Goal: Task Accomplishment & Management: Complete application form

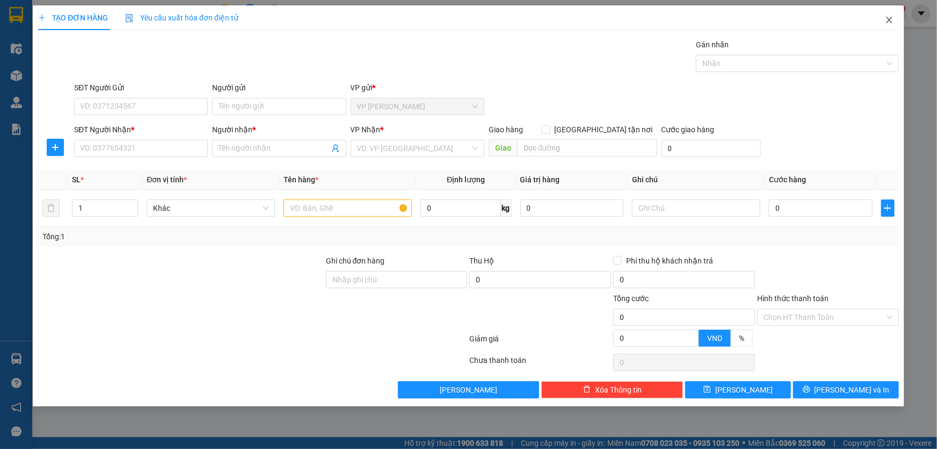
click at [891, 20] on icon "close" at bounding box center [889, 20] width 9 height 9
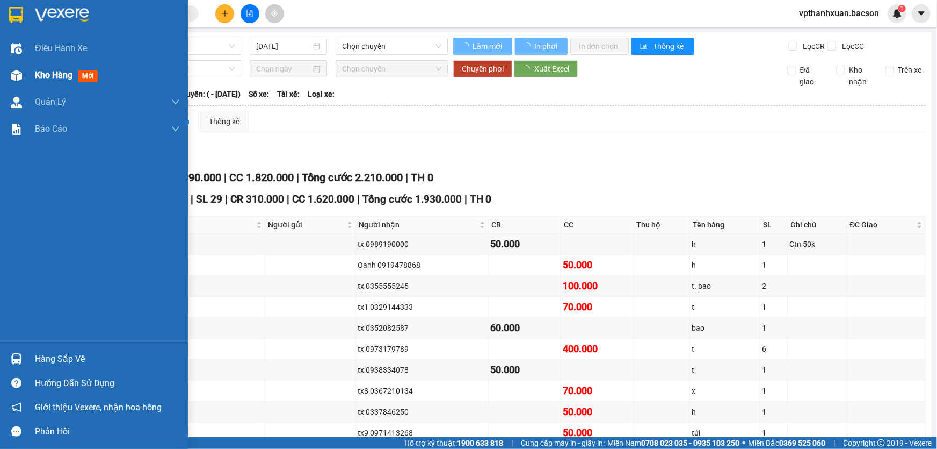
type input "[DATE]"
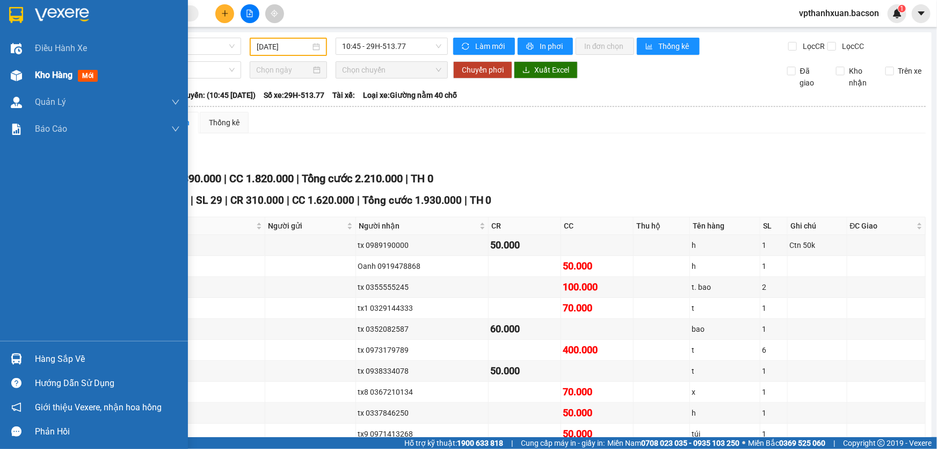
click at [18, 77] on img at bounding box center [16, 75] width 11 height 11
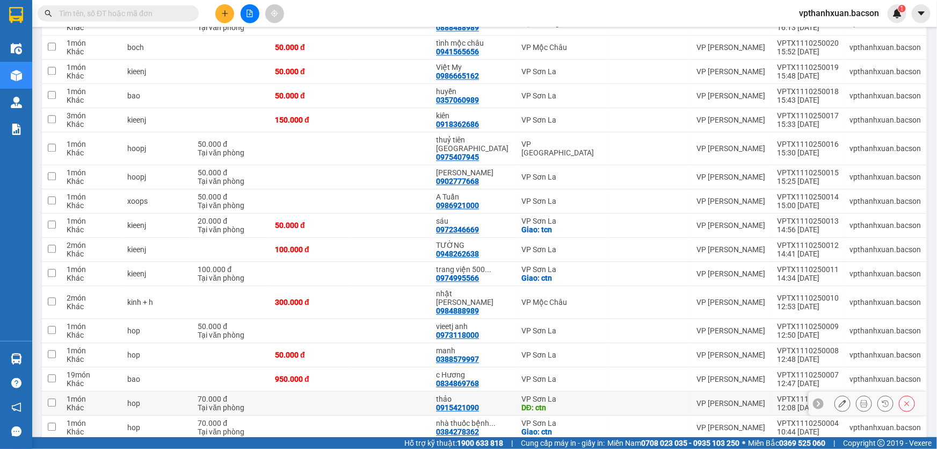
scroll to position [1257, 0]
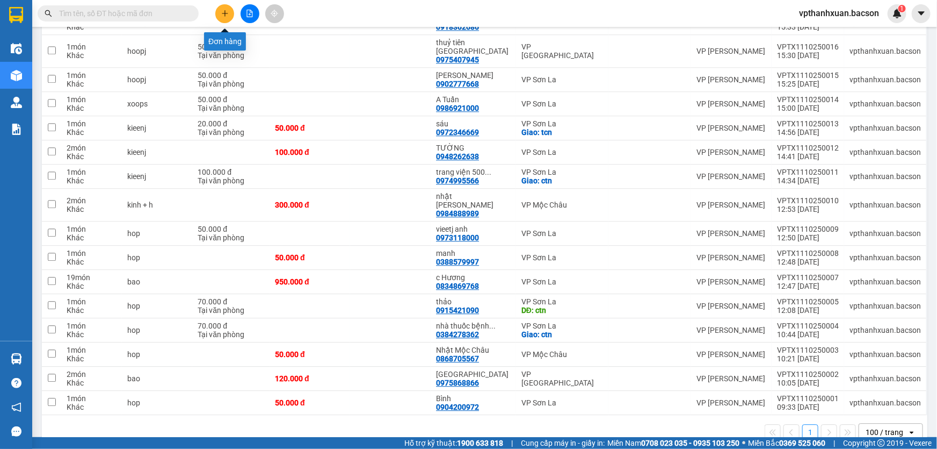
click at [228, 6] on button at bounding box center [224, 13] width 19 height 19
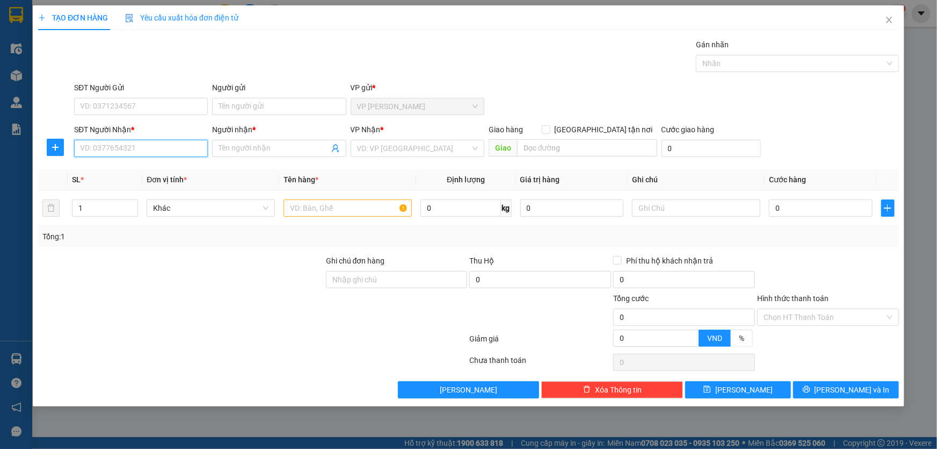
click at [110, 153] on input "SĐT Người Nhận *" at bounding box center [141, 148] width 134 height 17
click at [242, 147] on input "Người nhận *" at bounding box center [274, 148] width 110 height 12
type input "d"
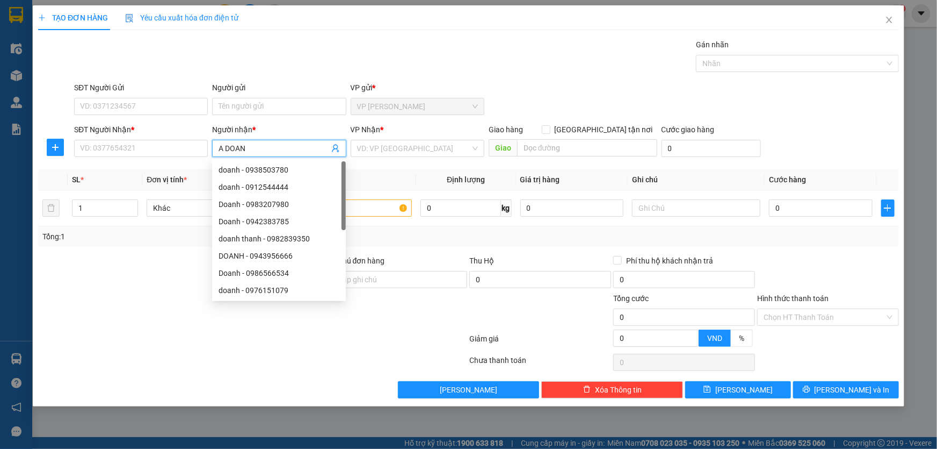
type input "A DOANH"
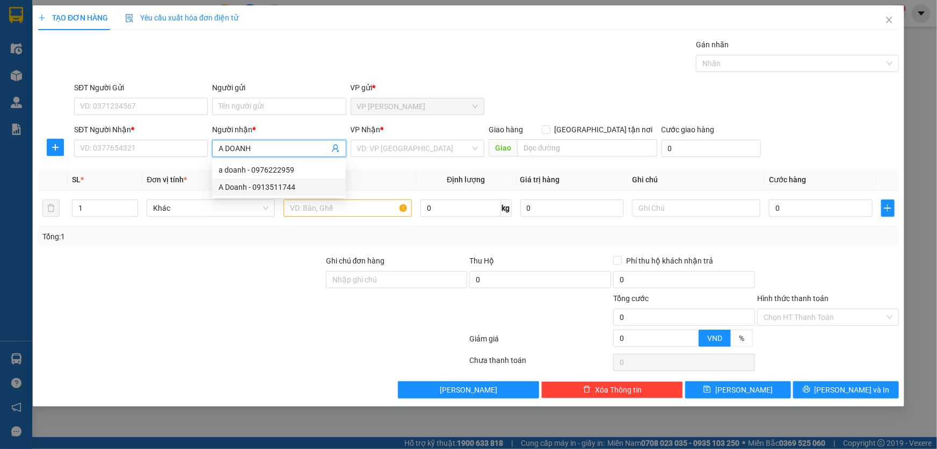
click at [252, 186] on div "A Doanh - 0913511744" at bounding box center [279, 187] width 121 height 12
type input "0913511744"
type input "A Doanh"
click at [301, 208] on input "text" at bounding box center [348, 207] width 128 height 17
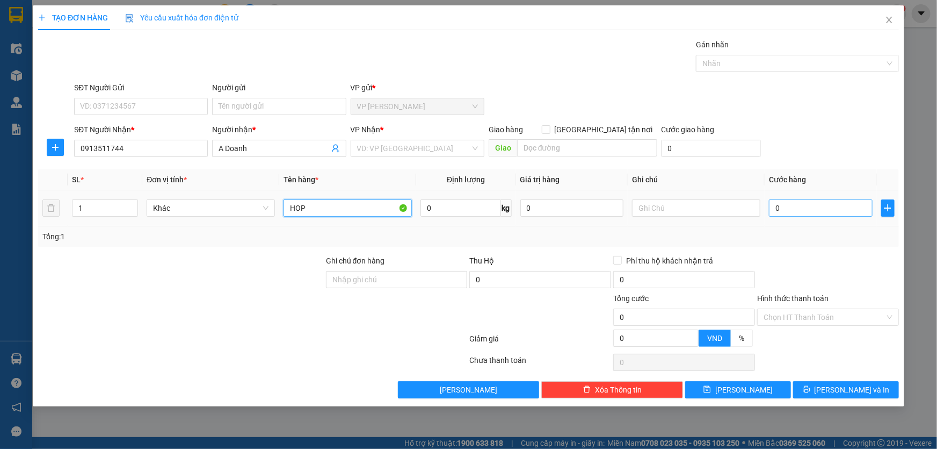
type input "HOP"
click at [783, 205] on input "0" at bounding box center [821, 207] width 104 height 17
type input "5"
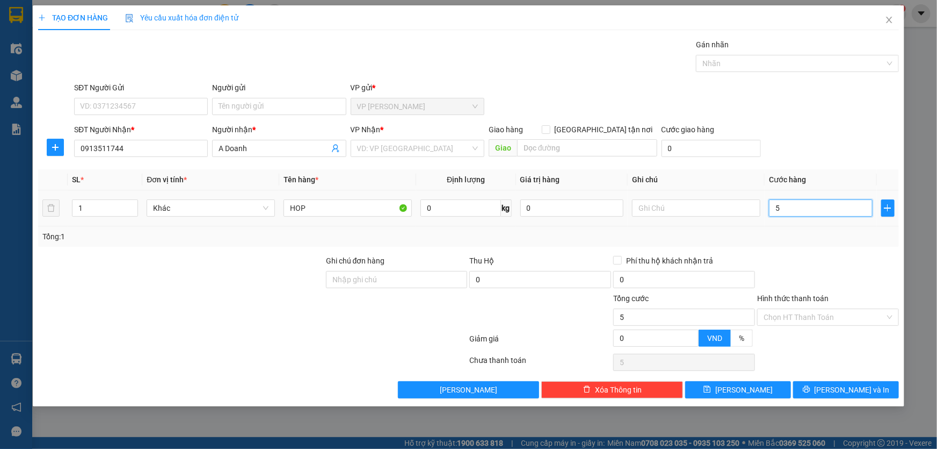
type input "50"
type input "50.000"
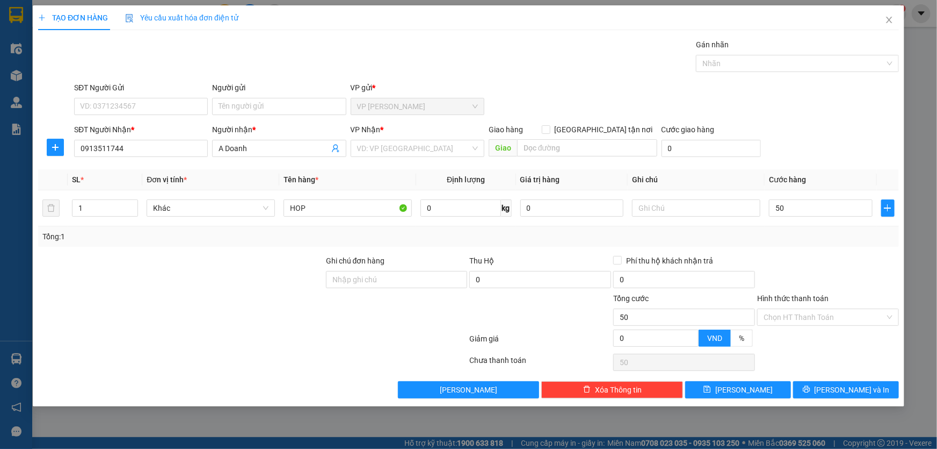
type input "50.000"
click at [806, 142] on div "SĐT Người Nhận * 0913511744 Người nhận * A Doanh VP Nhận * VD: VP [GEOGRAPHIC_D…" at bounding box center [486, 143] width 829 height 38
click at [854, 388] on span "[PERSON_NAME] và In" at bounding box center [852, 390] width 75 height 12
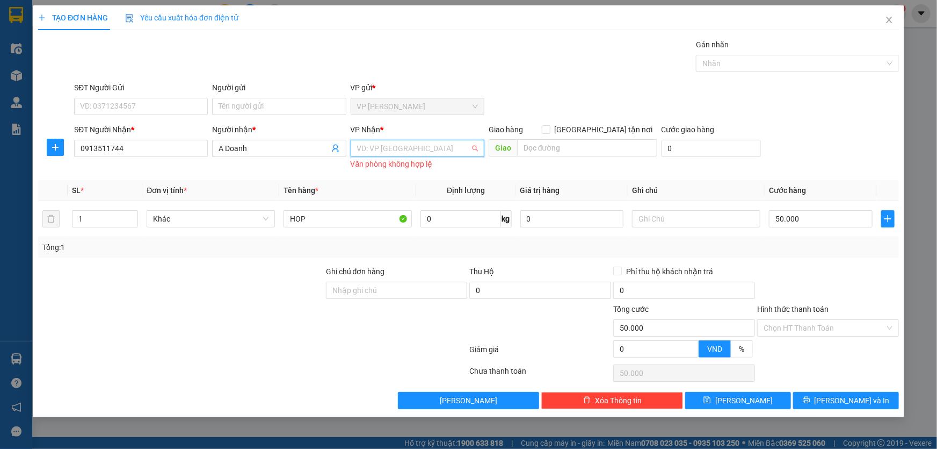
click at [429, 147] on input "search" at bounding box center [413, 148] width 113 height 16
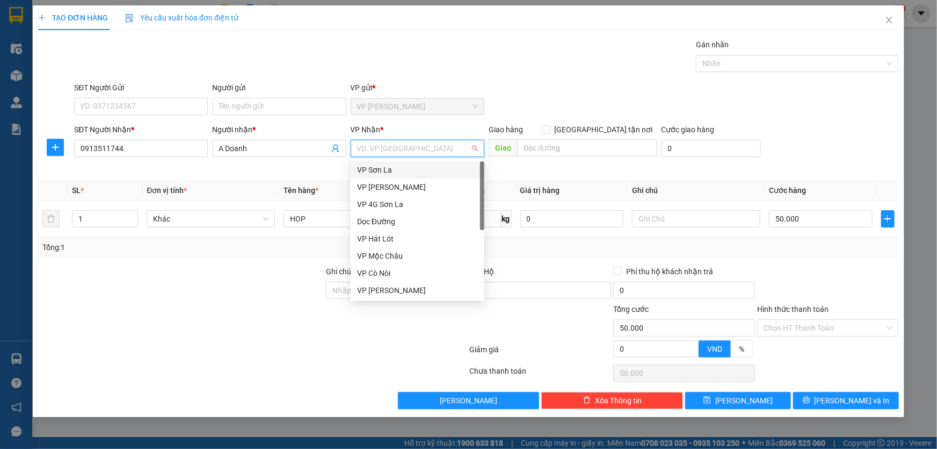
click at [400, 169] on div "VP Sơn La" at bounding box center [417, 170] width 121 height 12
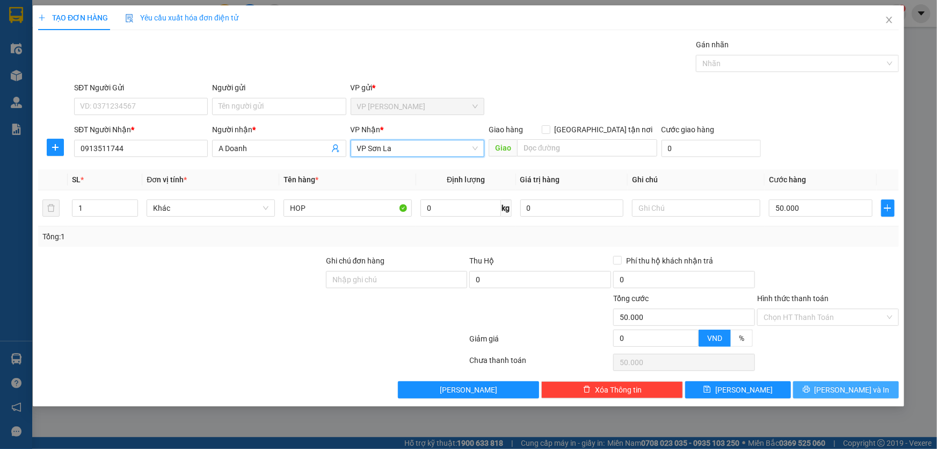
click at [858, 384] on span "[PERSON_NAME] và In" at bounding box center [852, 390] width 75 height 12
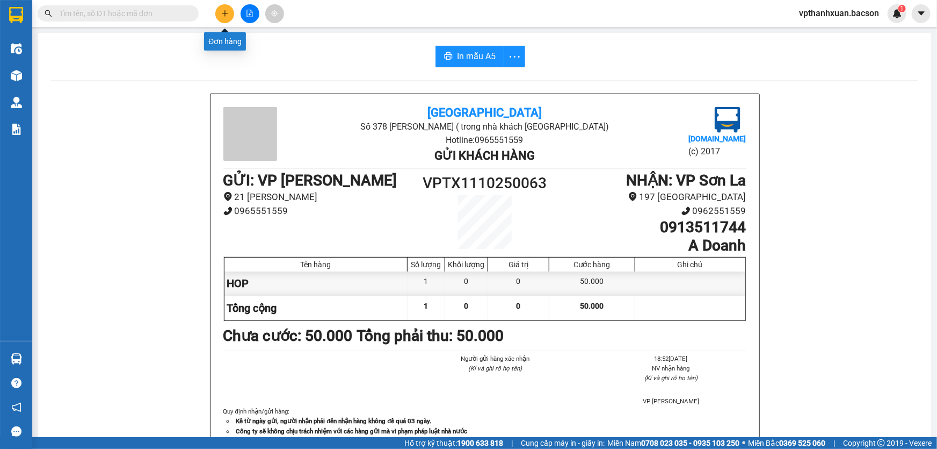
click at [225, 11] on icon "plus" at bounding box center [225, 13] width 1 height 6
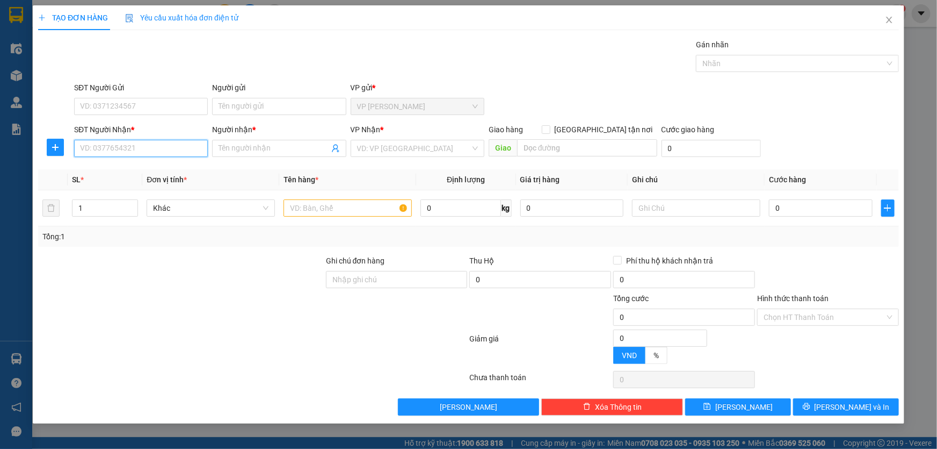
click at [140, 151] on input "SĐT Người Nhận *" at bounding box center [141, 148] width 134 height 17
click at [185, 150] on input "SĐT Người Nhận *" at bounding box center [141, 148] width 134 height 17
click at [890, 20] on icon "close" at bounding box center [889, 20] width 9 height 9
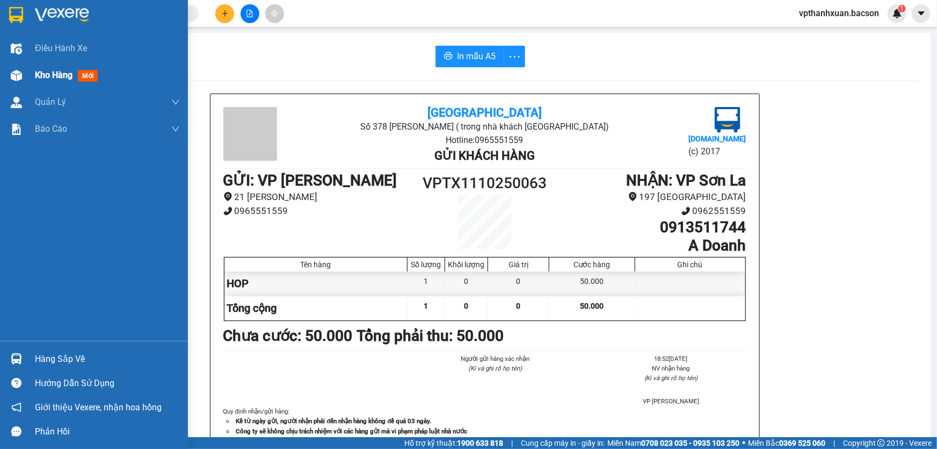
click at [14, 70] on img at bounding box center [16, 75] width 11 height 11
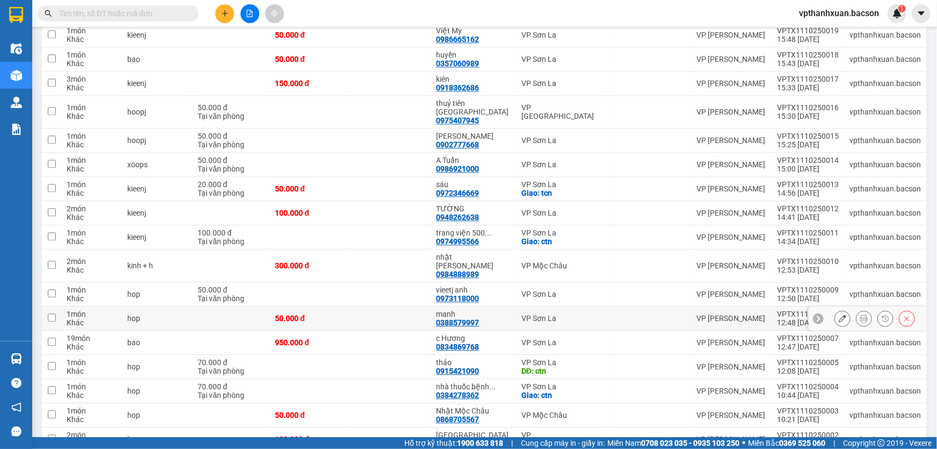
scroll to position [1282, 0]
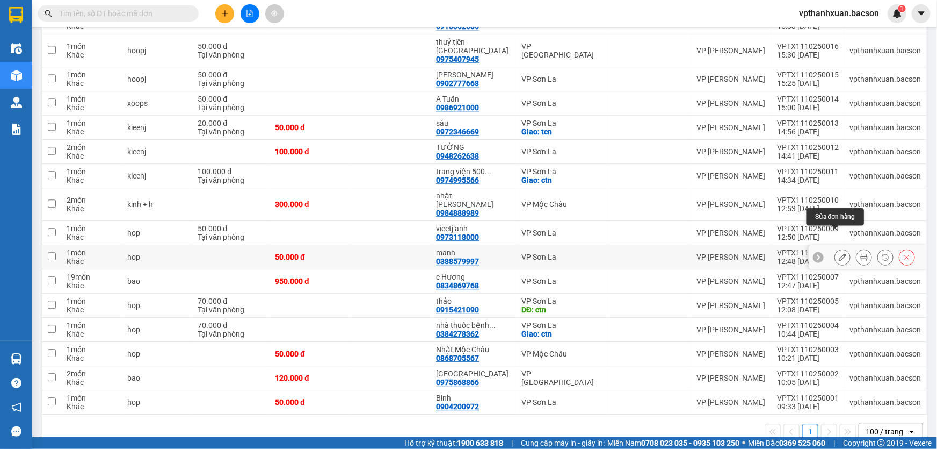
click at [839, 253] on icon at bounding box center [843, 257] width 8 height 8
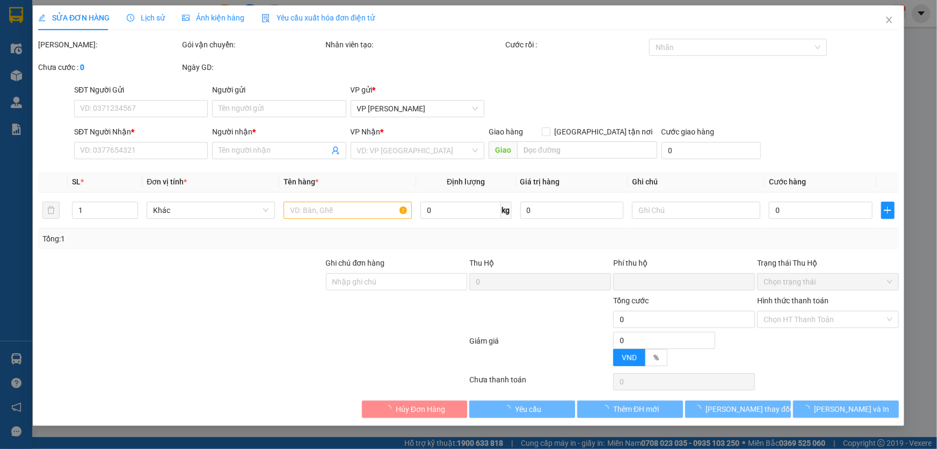
type input "0388579997"
type input "manh"
type input "0"
type input "50.000"
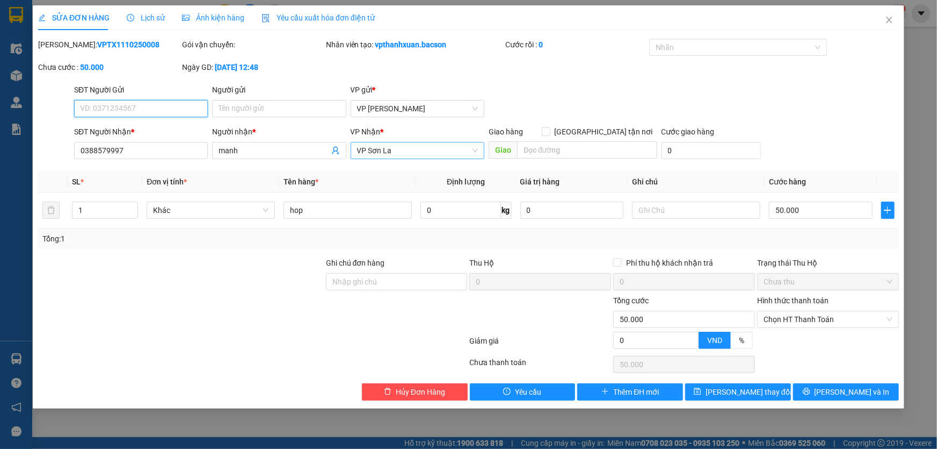
click at [394, 148] on span "VP Sơn La" at bounding box center [417, 150] width 121 height 16
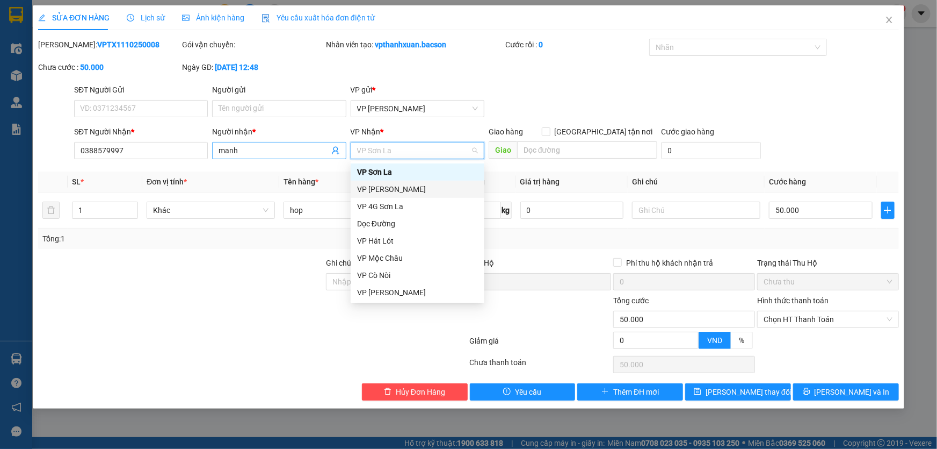
click at [268, 151] on input "manh" at bounding box center [274, 151] width 110 height 12
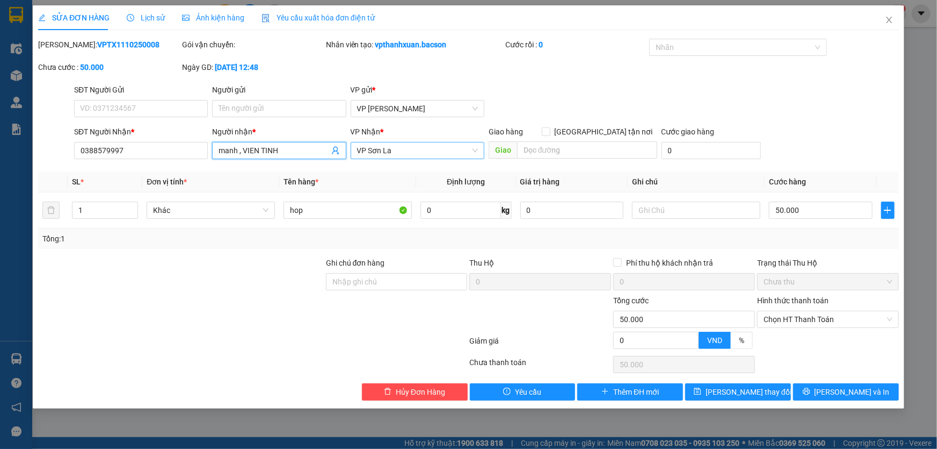
click at [419, 150] on span "VP Sơn La" at bounding box center [417, 150] width 121 height 16
type input "manh , VIEN TINH"
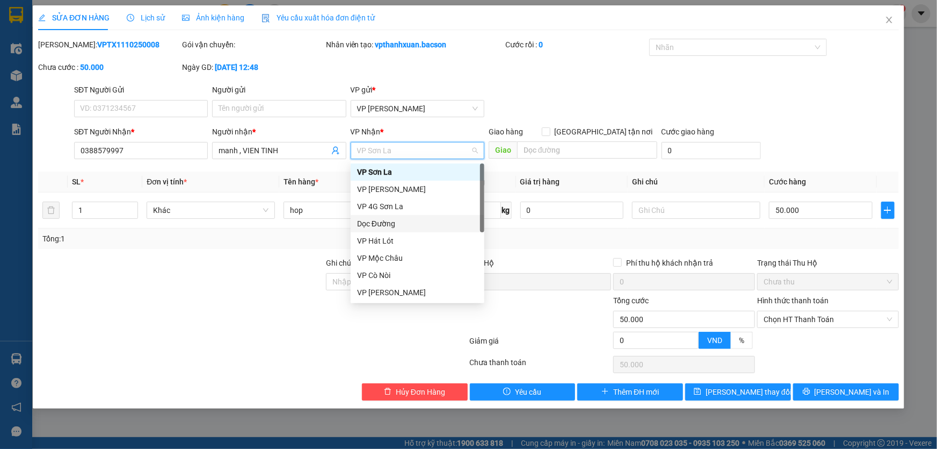
click at [394, 223] on div "Dọc Đường" at bounding box center [417, 224] width 121 height 12
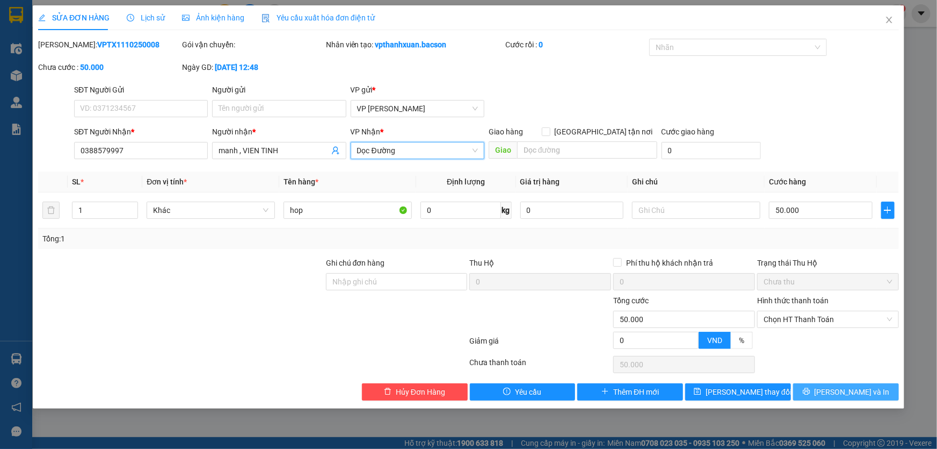
click at [842, 391] on span "[PERSON_NAME] và In" at bounding box center [852, 392] width 75 height 12
